Goal: Task Accomplishment & Management: Use online tool/utility

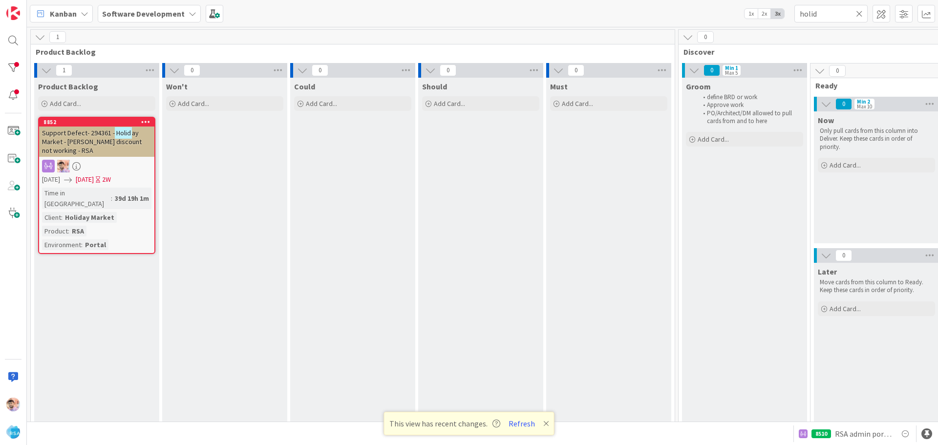
click at [861, 16] on icon at bounding box center [859, 13] width 7 height 9
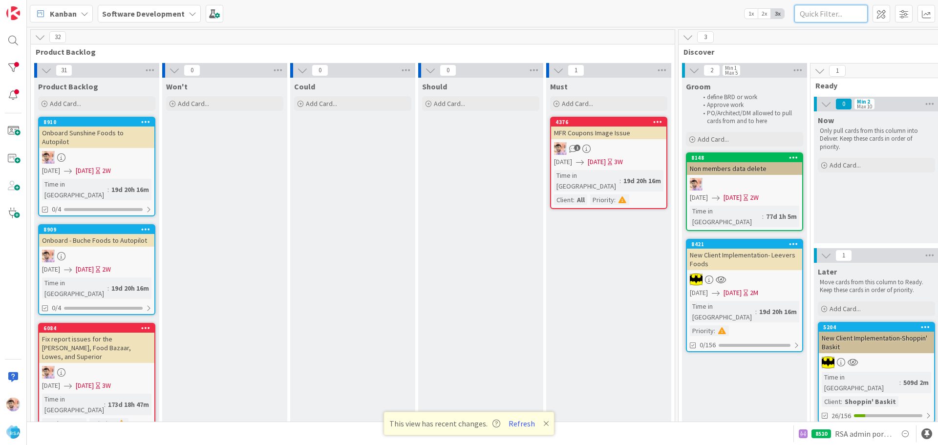
click at [808, 11] on input "text" at bounding box center [831, 14] width 73 height 18
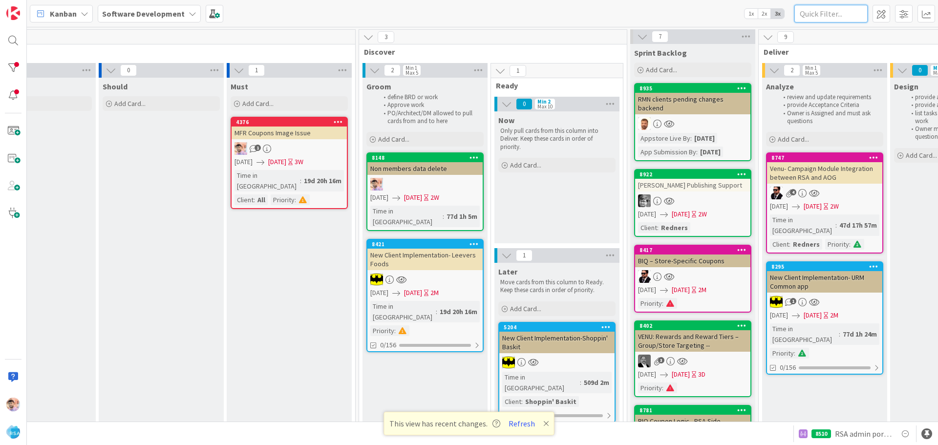
scroll to position [0, 1136]
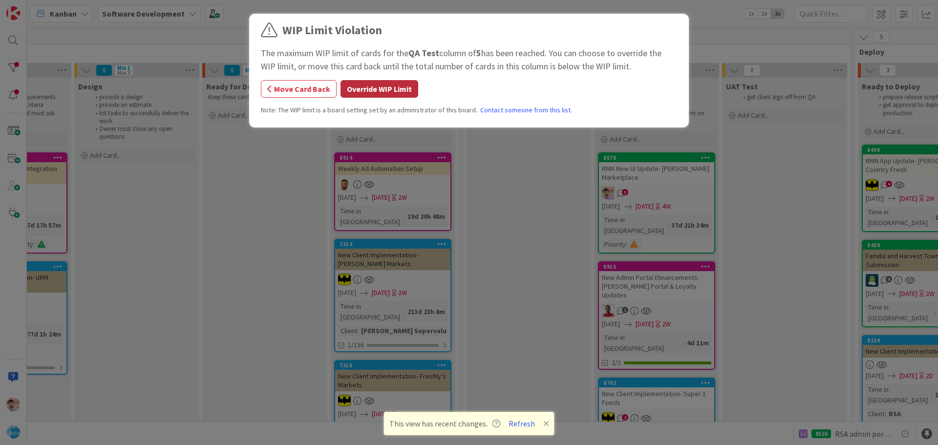
click at [373, 90] on button "Override WIP Limit" at bounding box center [380, 89] width 78 height 18
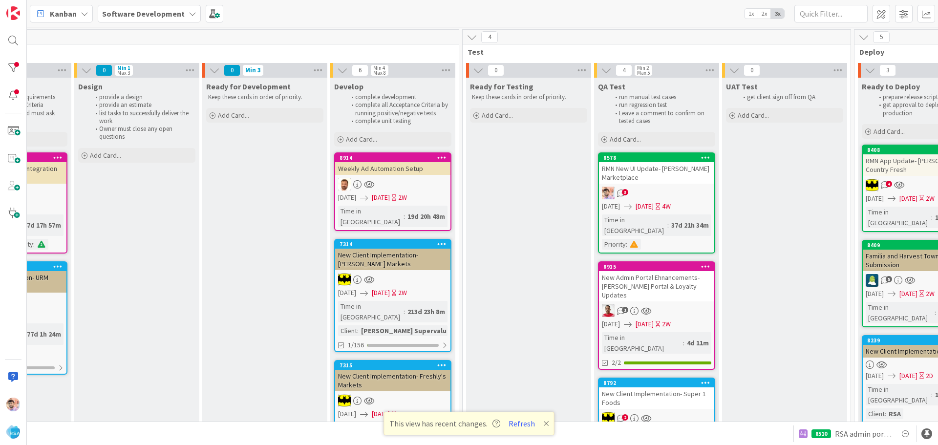
click at [669, 183] on div "RMN New UI Update- Vowell's Marketplace" at bounding box center [656, 173] width 115 height 22
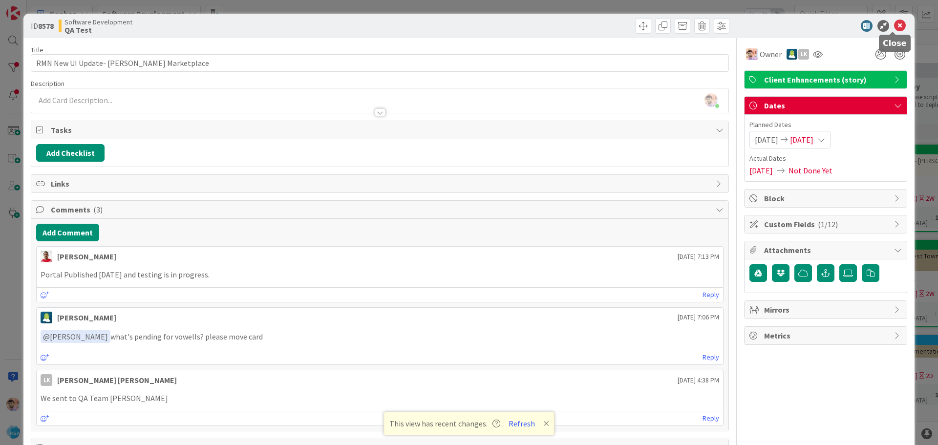
click at [894, 28] on icon at bounding box center [900, 26] width 12 height 12
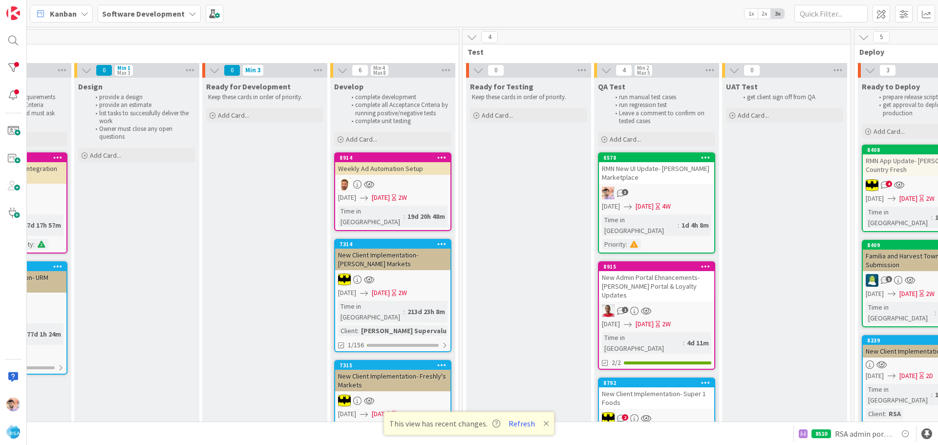
click at [644, 177] on div "RMN New UI Update- Vowell's Marketplace" at bounding box center [656, 173] width 115 height 22
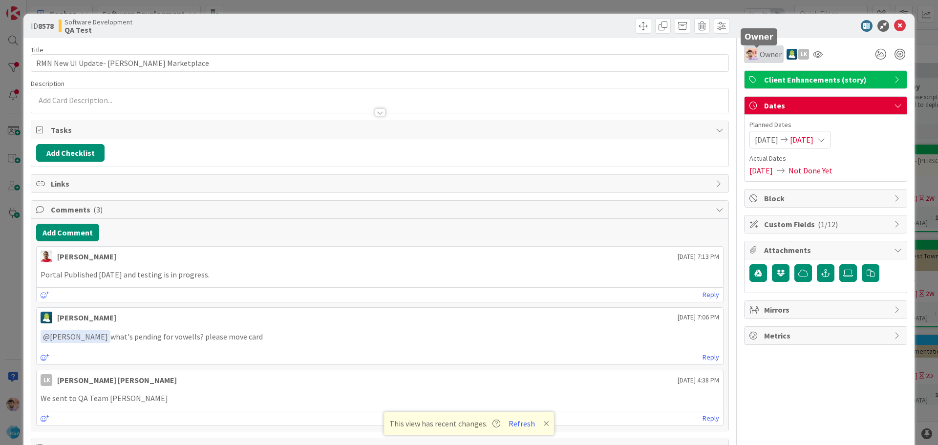
click at [760, 55] on span "Owner" at bounding box center [771, 54] width 22 height 12
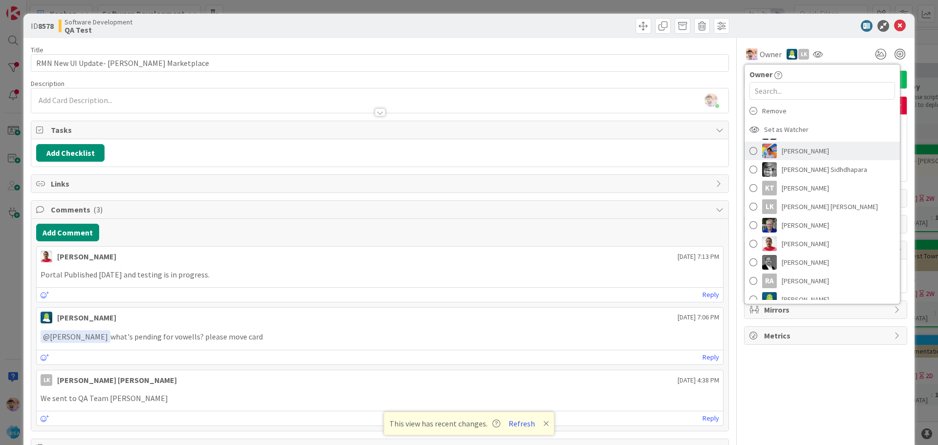
scroll to position [244, 0]
click at [791, 158] on span "Ranjeet Mathur" at bounding box center [805, 157] width 47 height 15
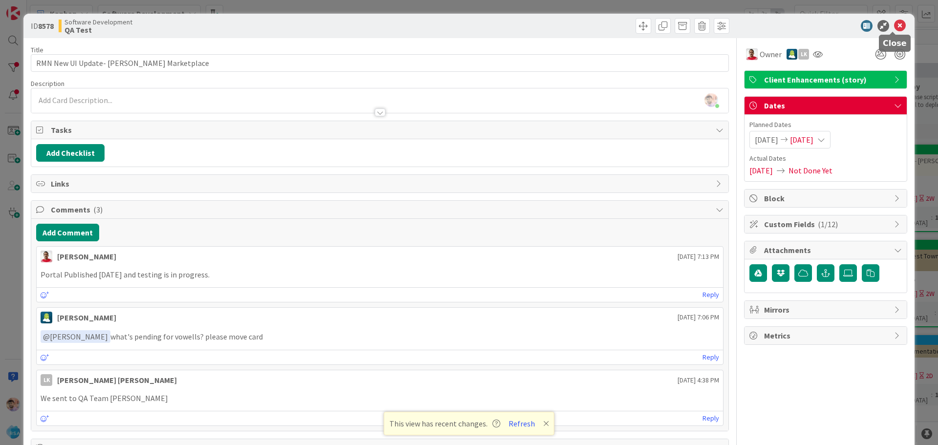
click at [894, 28] on icon at bounding box center [900, 26] width 12 height 12
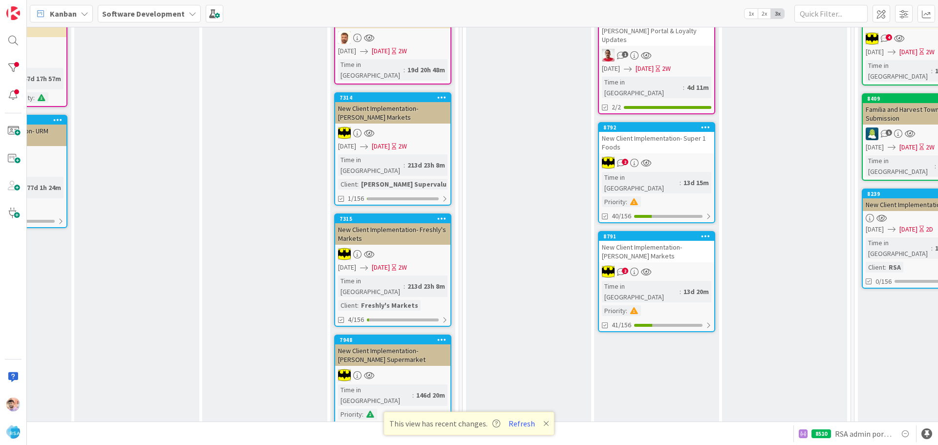
scroll to position [0, 1136]
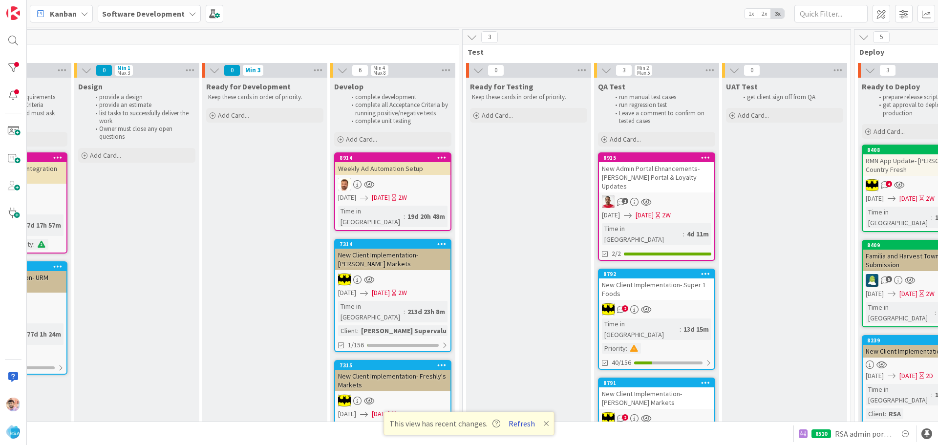
click at [525, 425] on button "Refresh" at bounding box center [521, 423] width 33 height 13
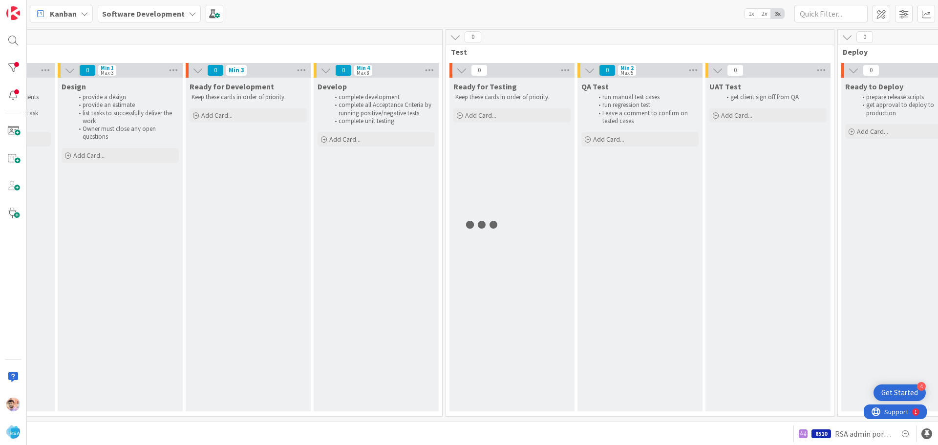
scroll to position [0, 1639]
